Goal: Information Seeking & Learning: Learn about a topic

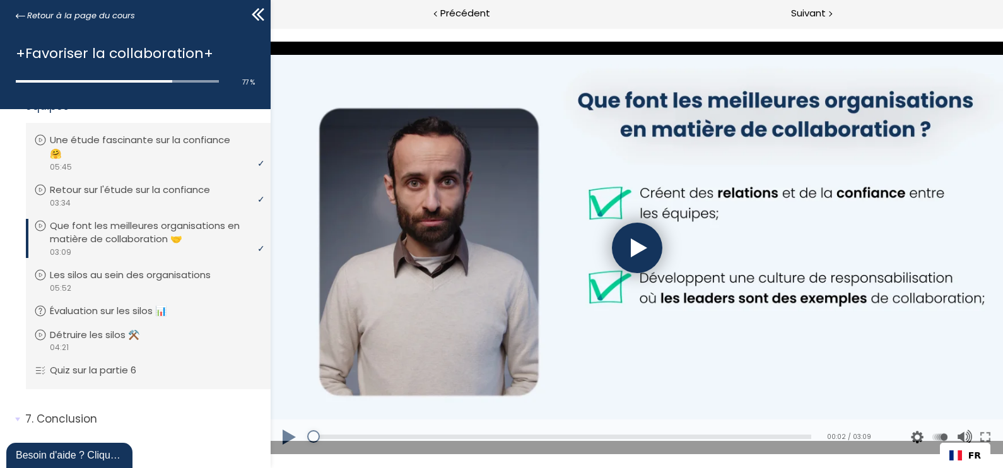
click at [628, 247] on div at bounding box center [637, 248] width 50 height 50
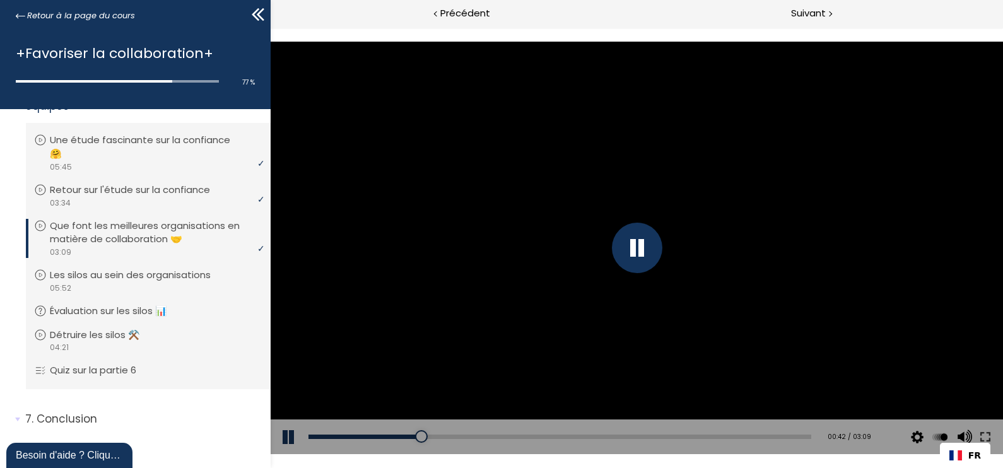
scroll to position [240, 0]
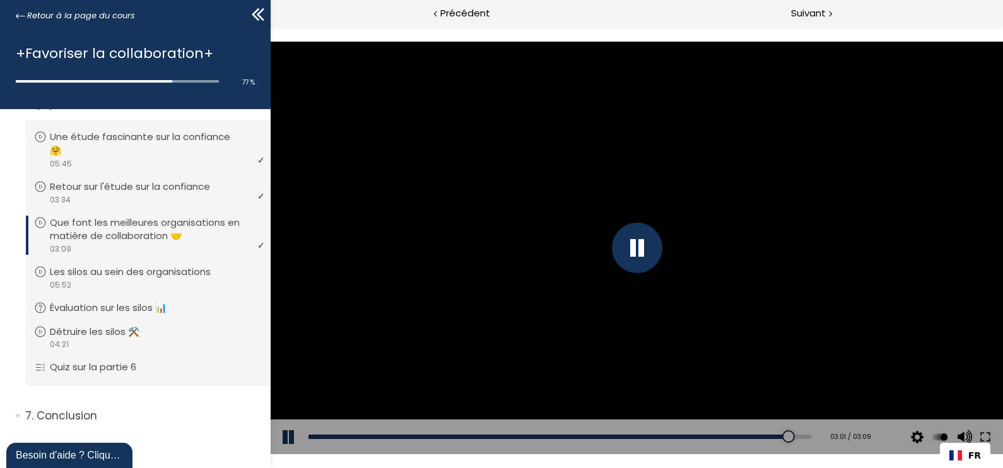
click at [789, 240] on div at bounding box center [637, 248] width 732 height 412
click at [614, 228] on div at bounding box center [637, 248] width 732 height 412
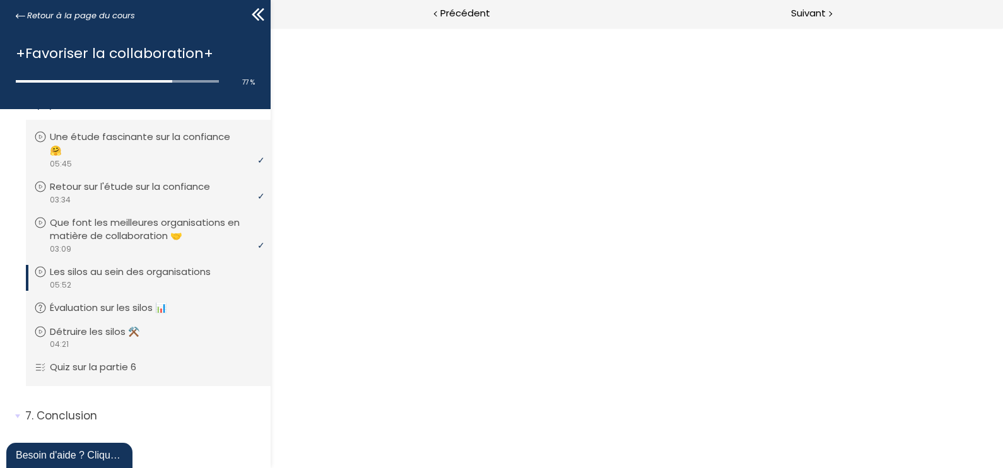
scroll to position [0, 0]
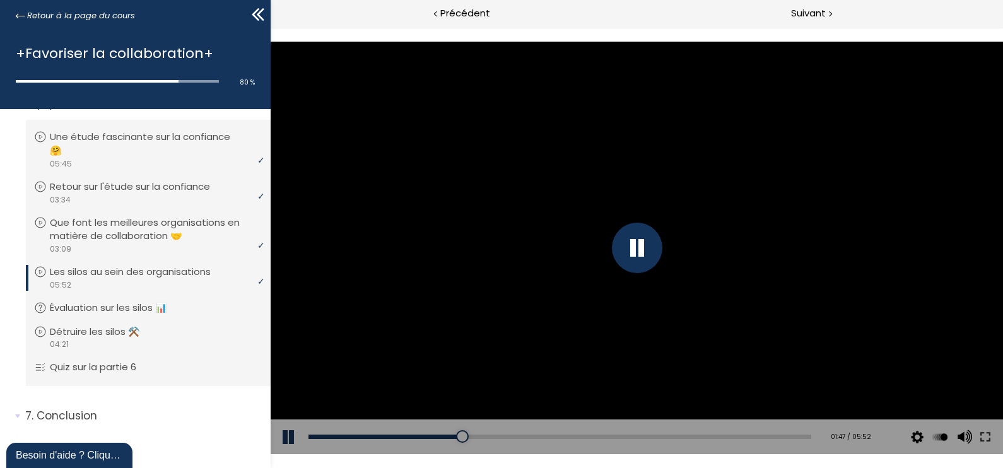
click at [782, 308] on div at bounding box center [637, 248] width 732 height 412
click at [756, 185] on div at bounding box center [637, 248] width 732 height 412
click at [874, 166] on div at bounding box center [637, 248] width 732 height 412
click at [634, 244] on div at bounding box center [637, 248] width 50 height 50
click at [841, 247] on div at bounding box center [637, 248] width 732 height 412
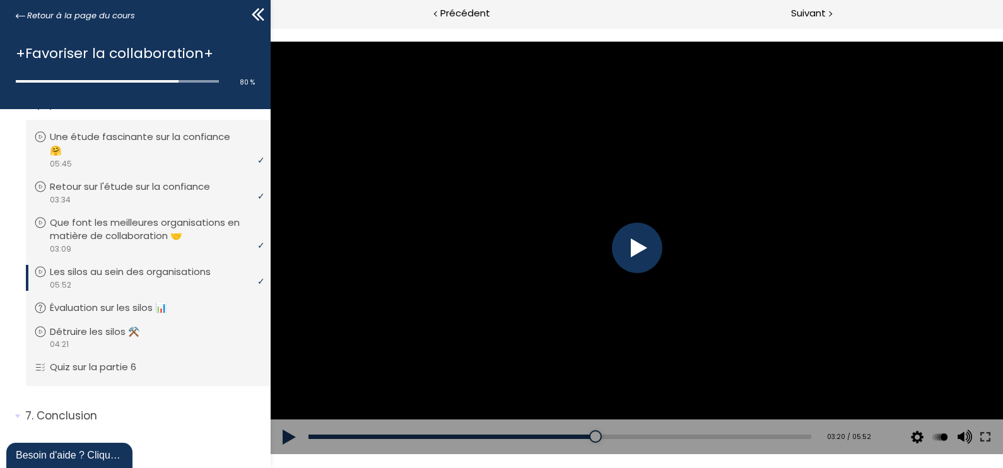
click at [626, 235] on div at bounding box center [637, 248] width 50 height 50
click at [809, 263] on div at bounding box center [637, 248] width 732 height 412
click at [643, 252] on div at bounding box center [637, 248] width 50 height 50
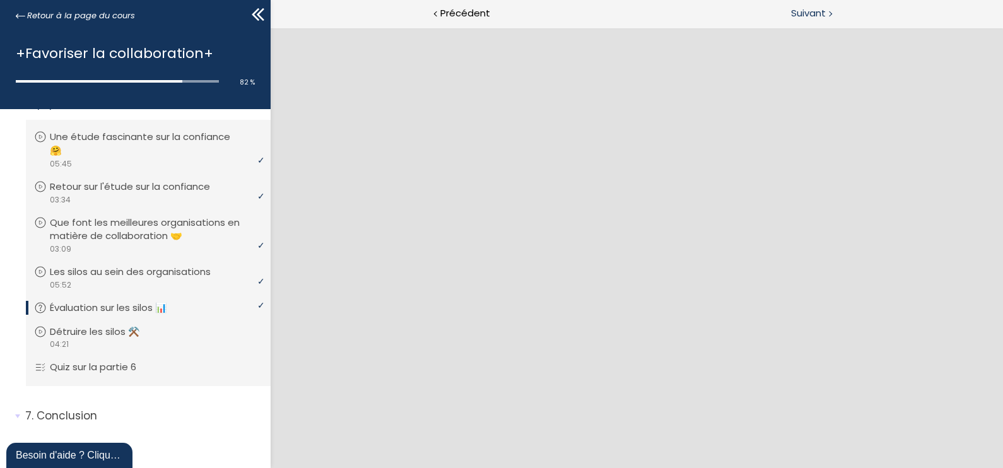
click at [801, 13] on span "Suivant" at bounding box center [808, 14] width 35 height 16
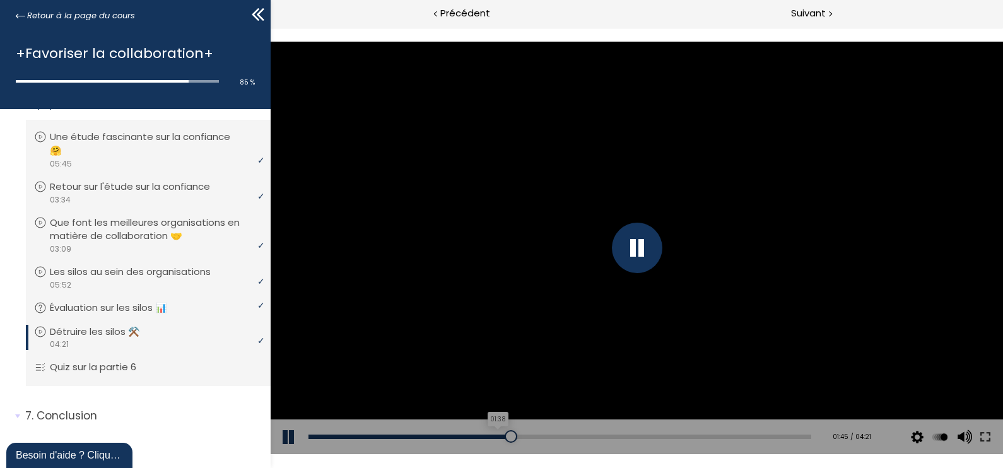
click at [493, 433] on div "Add chapter 01:38" at bounding box center [559, 437] width 503 height 35
click at [493, 437] on div "01:37" at bounding box center [559, 437] width 503 height 4
click at [628, 366] on div at bounding box center [637, 248] width 732 height 412
click at [691, 352] on div at bounding box center [637, 248] width 732 height 412
click at [689, 431] on div "Add chapter 03:20" at bounding box center [559, 437] width 503 height 35
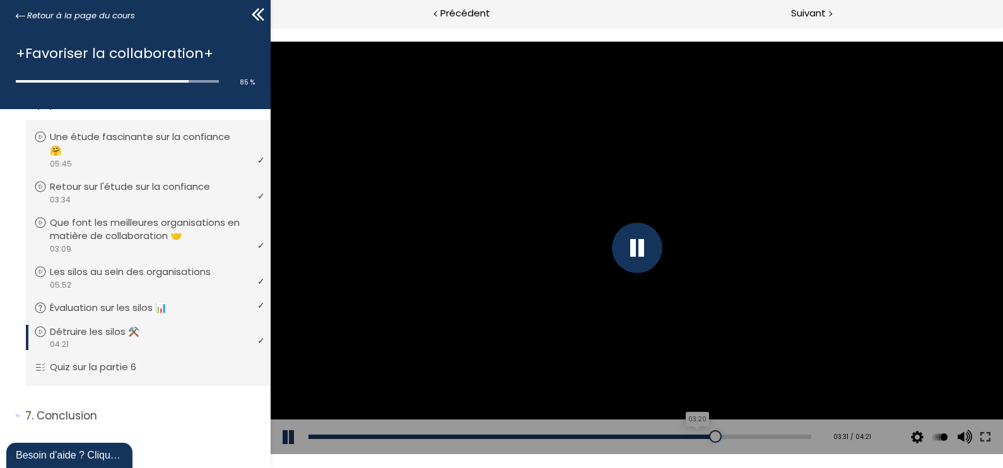
click at [688, 435] on div "03:20" at bounding box center [559, 437] width 503 height 4
click at [661, 341] on div at bounding box center [637, 248] width 732 height 412
click at [659, 343] on div at bounding box center [637, 248] width 732 height 412
click at [650, 273] on div at bounding box center [637, 248] width 732 height 412
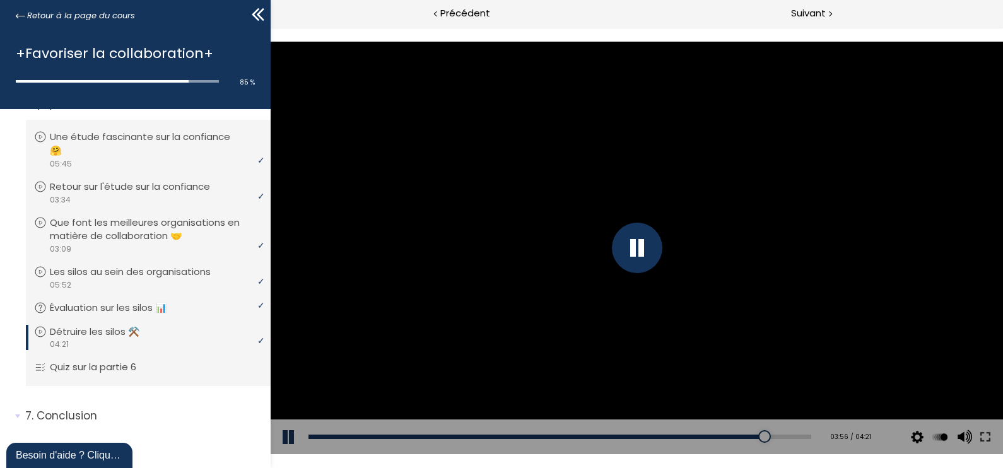
click at [986, 220] on div at bounding box center [637, 248] width 732 height 412
click at [929, 279] on div at bounding box center [637, 248] width 732 height 412
click at [831, 9] on div at bounding box center [830, 13] width 4 height 16
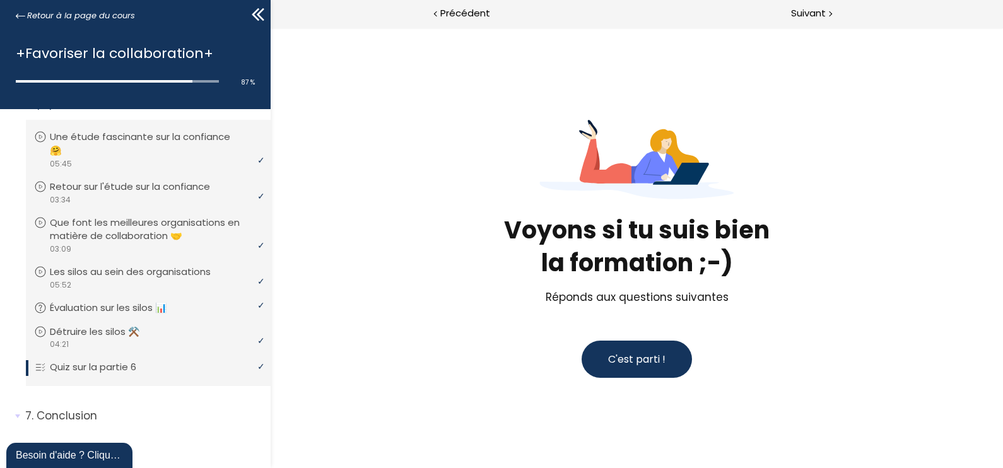
click at [645, 353] on span "C'est parti !" at bounding box center [636, 359] width 57 height 15
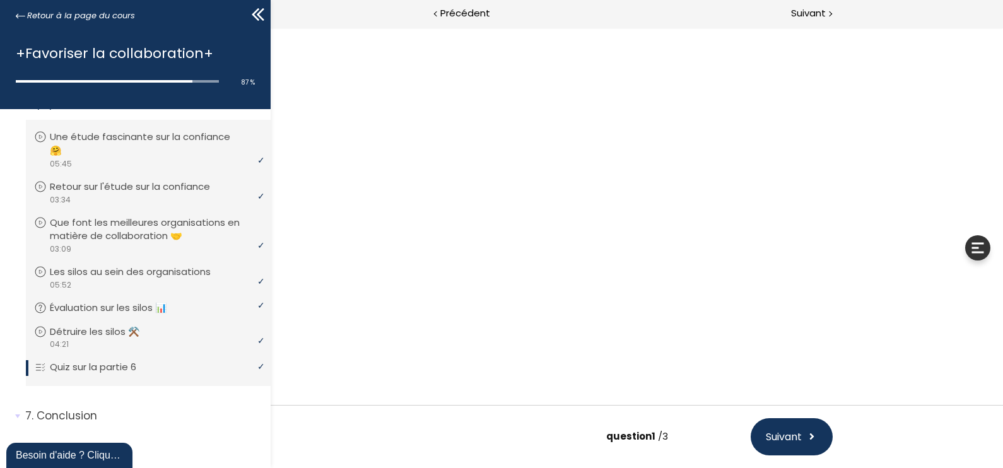
scroll to position [47, 0]
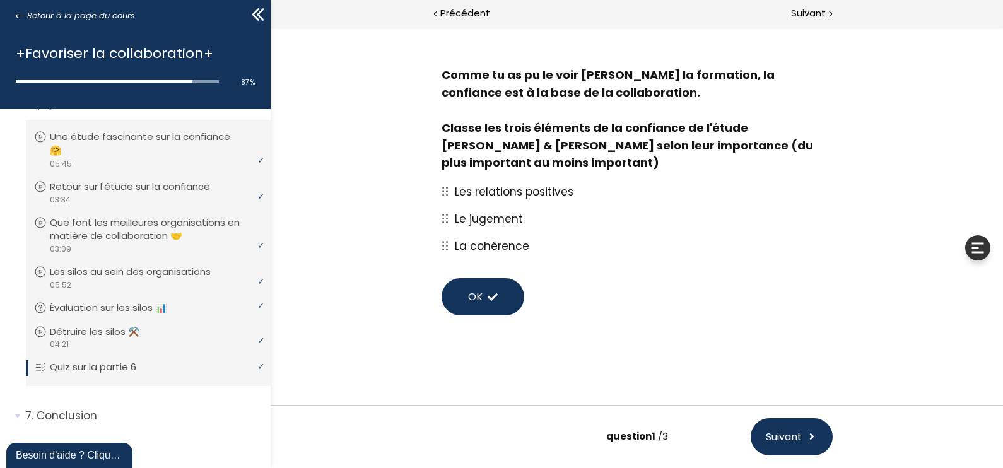
click at [442, 194] on icon at bounding box center [445, 191] width 7 height 9
click at [472, 296] on span "OK" at bounding box center [475, 297] width 15 height 16
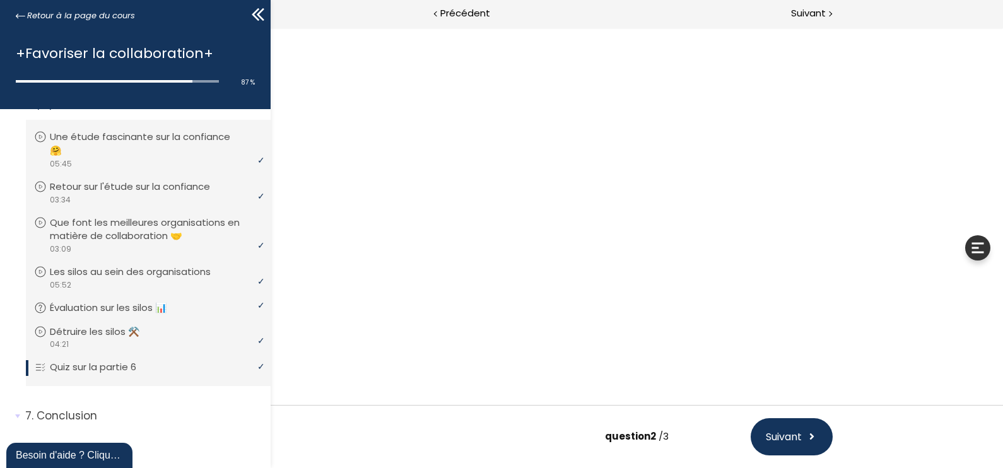
scroll to position [0, 0]
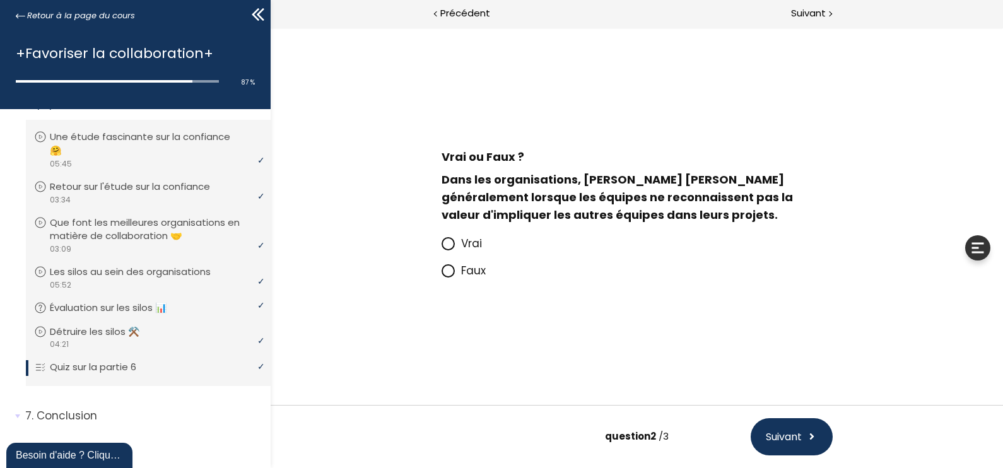
click at [451, 248] on icon at bounding box center [448, 243] width 11 height 11
click at [442, 247] on input "Vrai" at bounding box center [442, 247] width 0 height 0
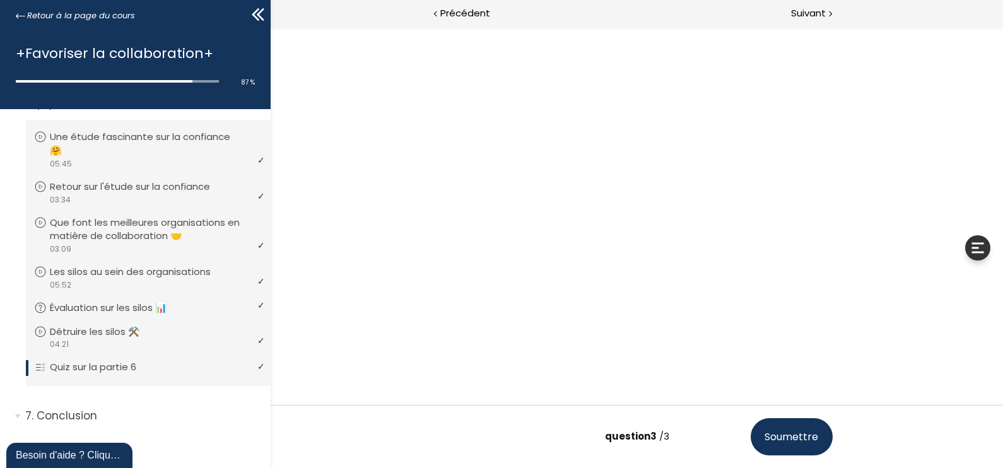
scroll to position [78, 0]
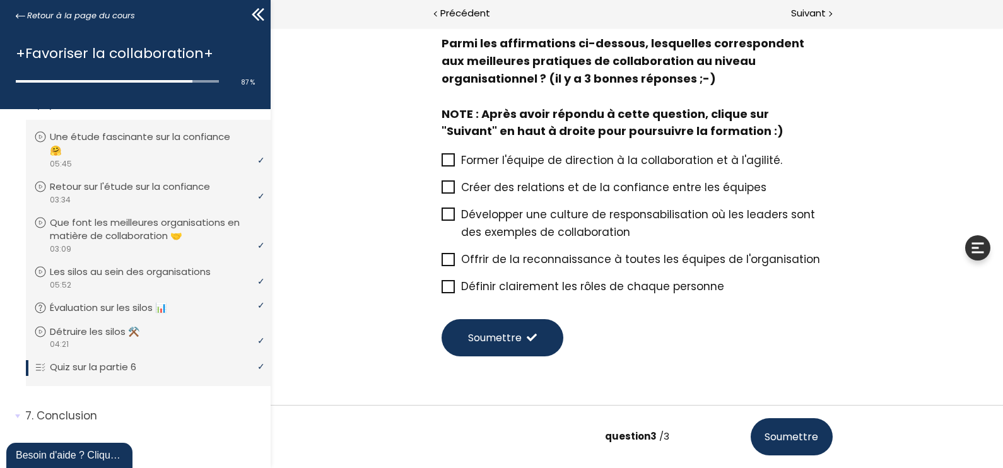
click at [443, 182] on icon at bounding box center [448, 187] width 10 height 10
click at [442, 191] on input "Créer des relations et de la confiance entre les équipes" at bounding box center [442, 191] width 0 height 0
click at [443, 211] on icon at bounding box center [448, 214] width 10 height 10
click at [442, 218] on input "Développer une culture de responsabilisation où les leaders sont des exemples d…" at bounding box center [442, 218] width 0 height 0
click at [445, 283] on icon at bounding box center [448, 286] width 10 height 10
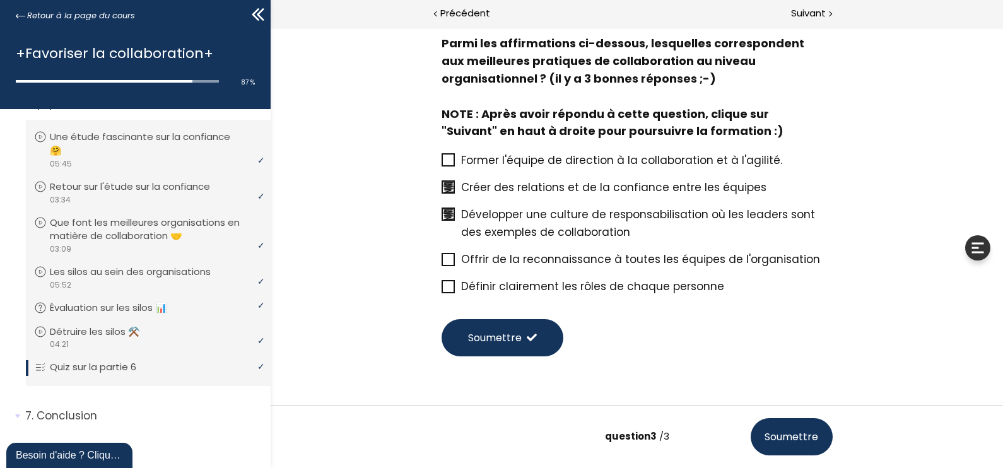
click at [442, 290] on input "Définir clairement les rôles de chaque personne" at bounding box center [442, 290] width 0 height 0
click at [510, 347] on button "Soumettre" at bounding box center [503, 337] width 122 height 37
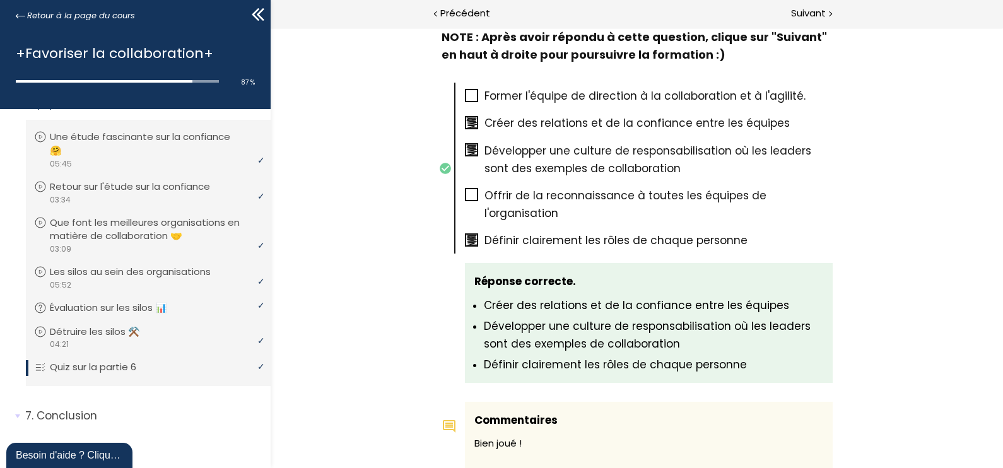
scroll to position [1220, 0]
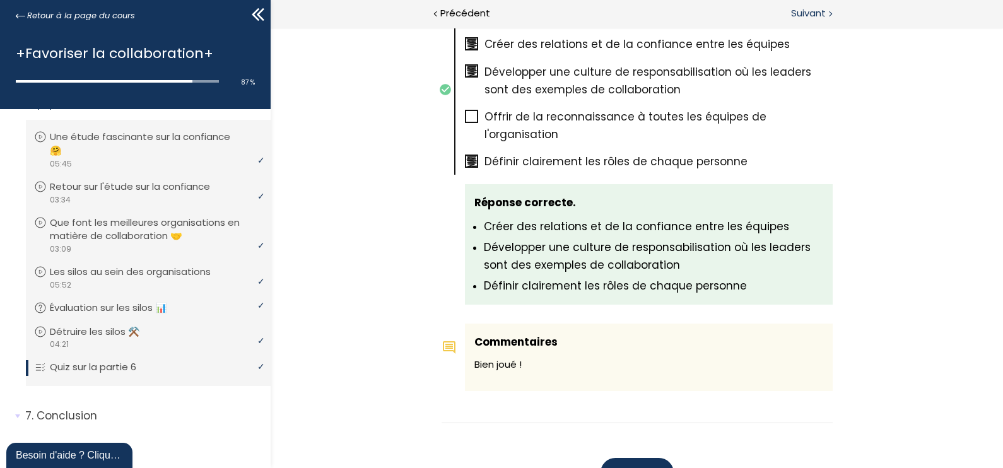
click at [809, 8] on span "Suivant" at bounding box center [808, 14] width 35 height 16
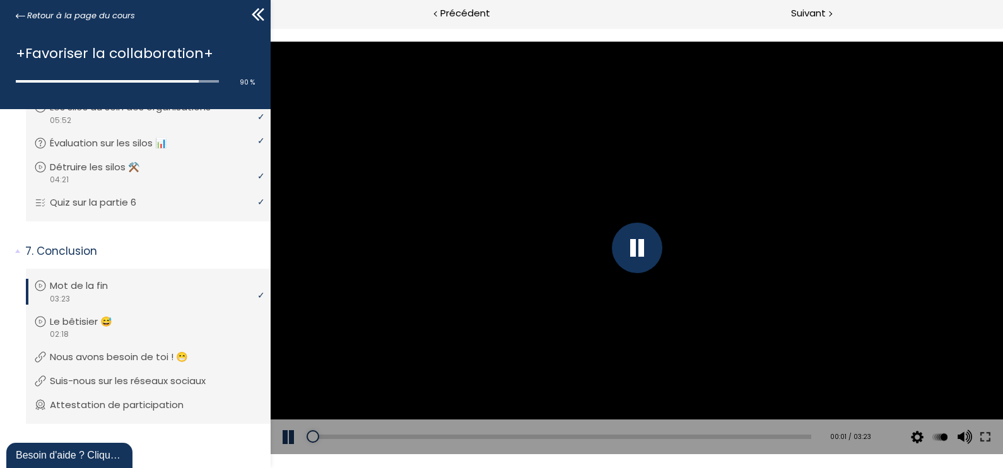
scroll to position [407, 0]
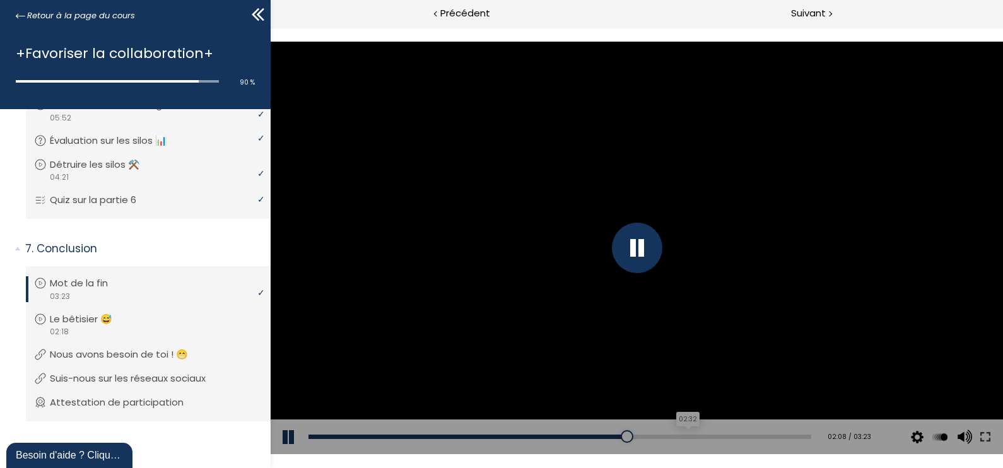
click at [679, 435] on div "02:32" at bounding box center [559, 437] width 503 height 4
click at [699, 433] on div "Add chapter 02:39" at bounding box center [559, 437] width 503 height 35
click at [734, 438] on div "02:55" at bounding box center [559, 437] width 503 height 4
click at [753, 435] on div "03:03" at bounding box center [559, 437] width 503 height 4
click at [778, 437] on div "03:14" at bounding box center [559, 437] width 503 height 4
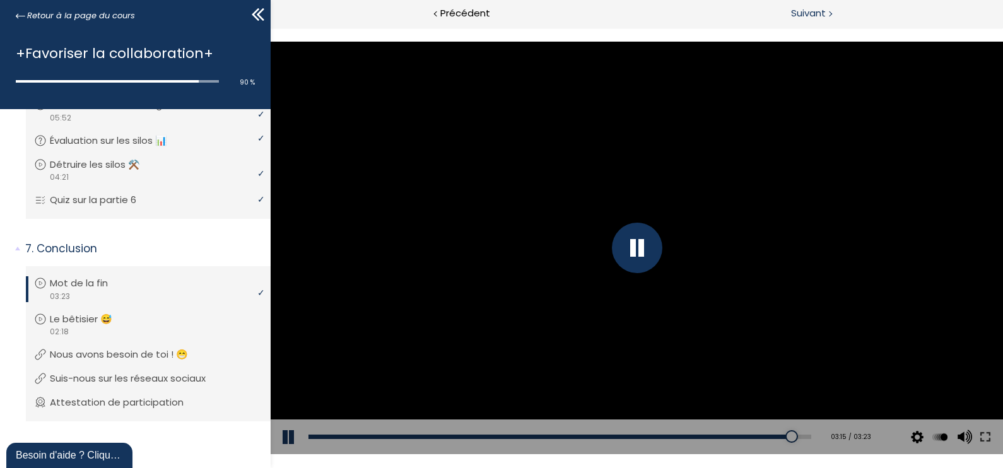
click at [814, 14] on span "Suivant" at bounding box center [808, 14] width 35 height 16
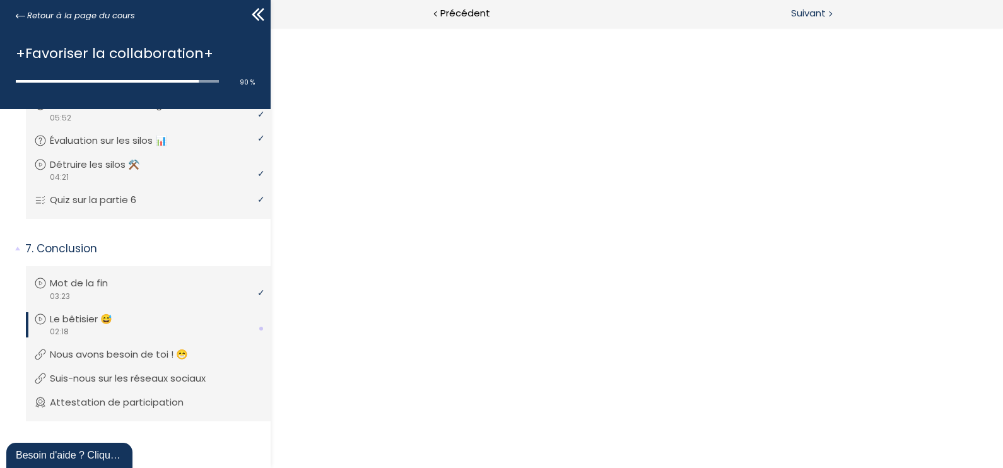
scroll to position [0, 0]
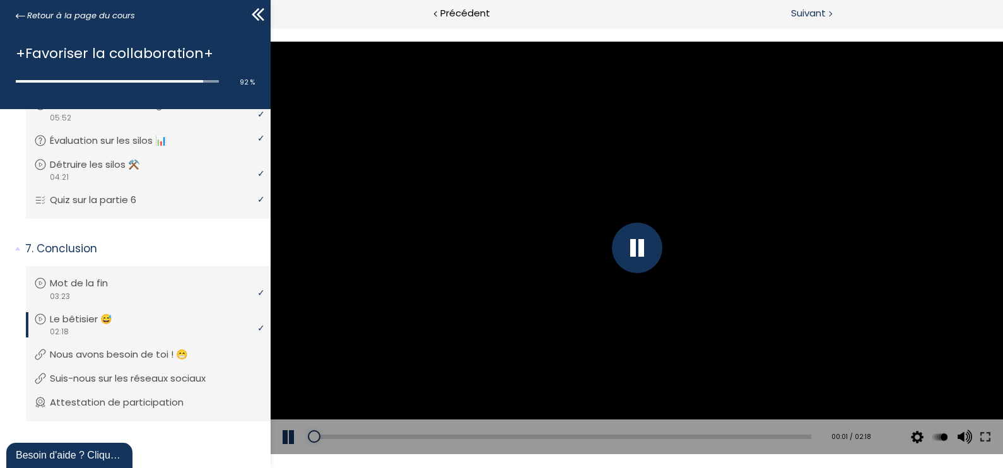
click at [814, 14] on span "Suivant" at bounding box center [808, 14] width 35 height 16
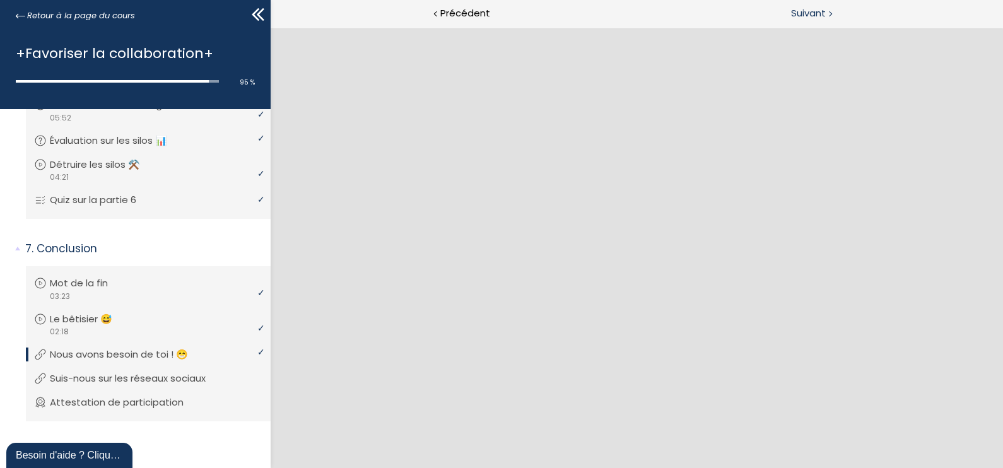
click at [804, 10] on span "Suivant" at bounding box center [808, 14] width 35 height 16
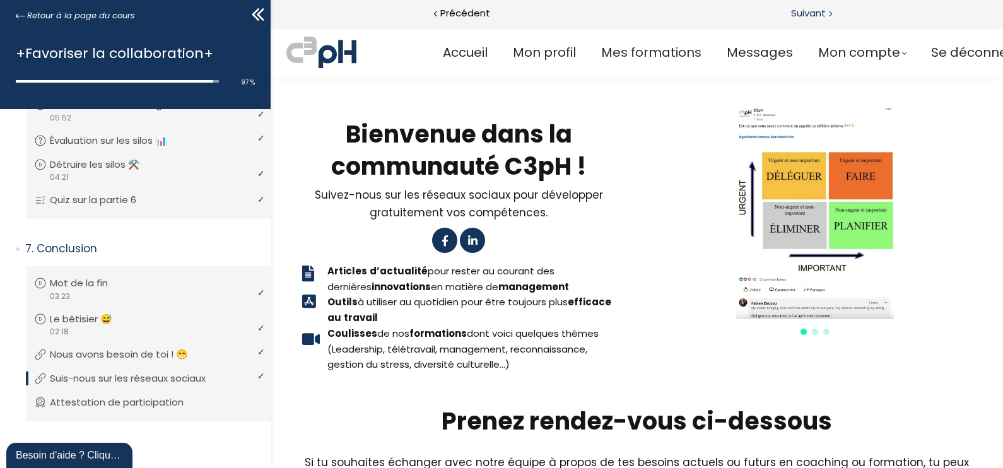
click at [804, 11] on span "Suivant" at bounding box center [808, 14] width 35 height 16
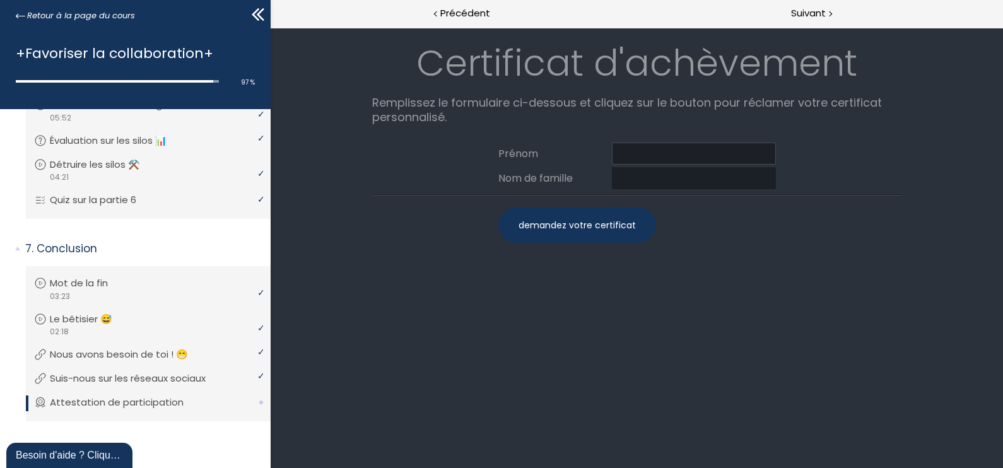
click at [692, 155] on input at bounding box center [694, 154] width 164 height 22
type input "[PERSON_NAME]"
type input "HO"
click at [579, 221] on div "demandez votre certificat" at bounding box center [577, 225] width 158 height 35
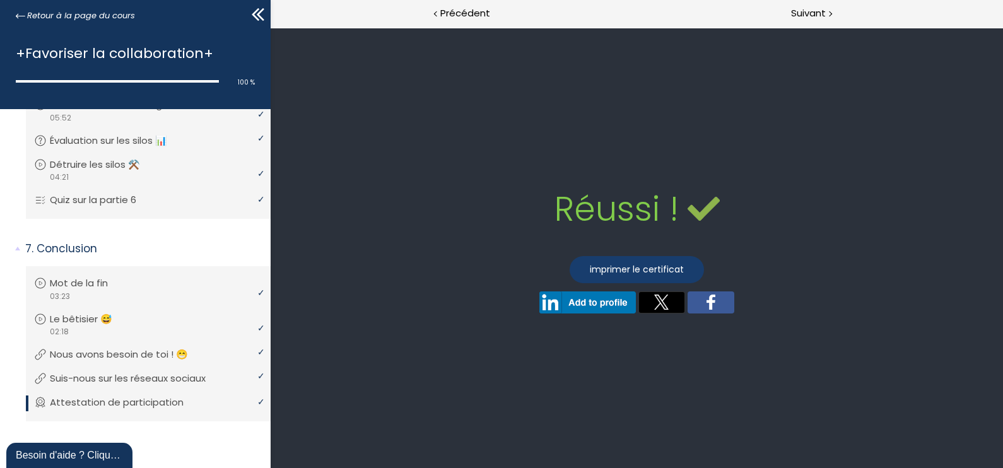
click at [638, 263] on link "imprimer le certificat" at bounding box center [637, 269] width 134 height 27
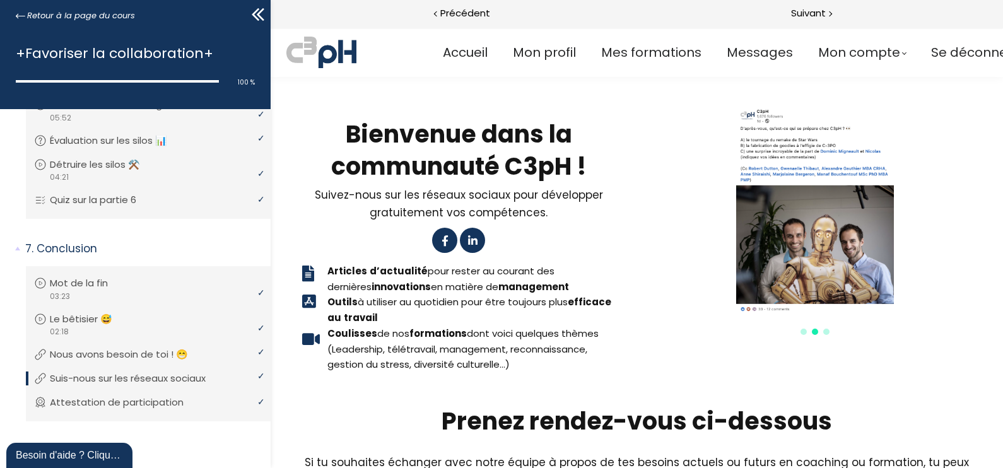
click at [259, 16] on icon at bounding box center [261, 14] width 8 height 13
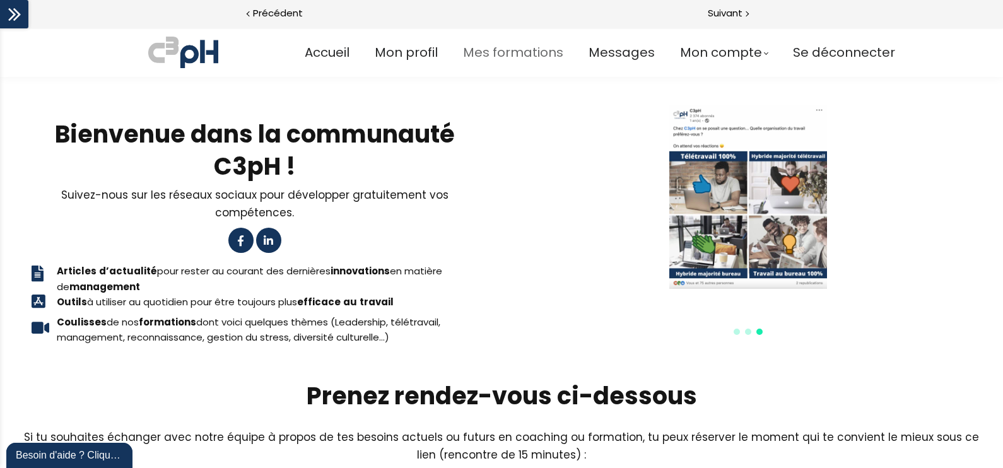
click at [517, 52] on span "Mes formations" at bounding box center [513, 52] width 100 height 21
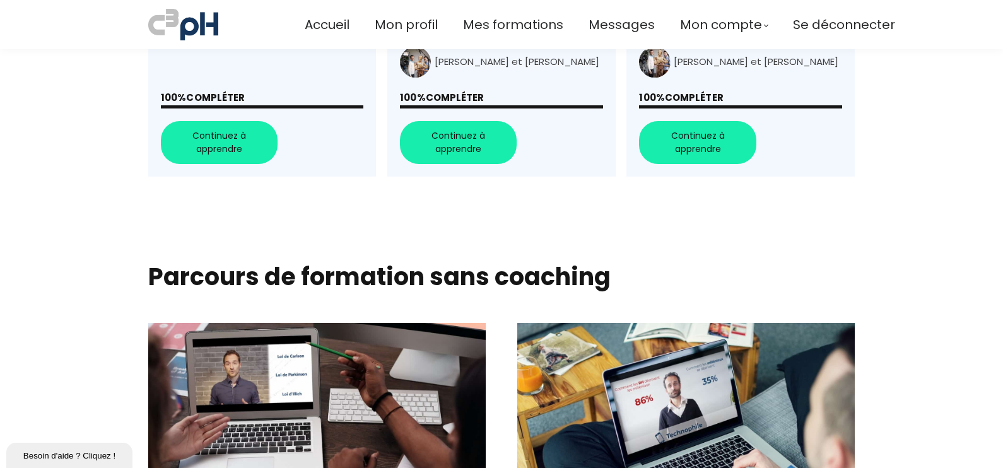
scroll to position [789, 0]
